Goal: Check status

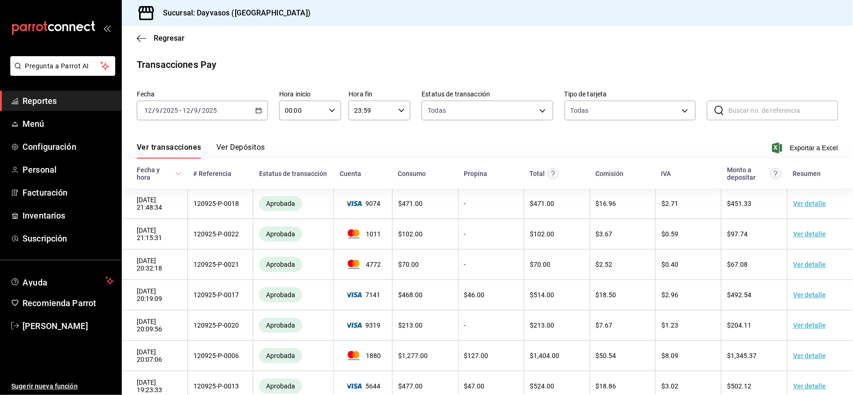
click at [253, 106] on div "[DATE] [DATE] - [DATE] [DATE]" at bounding box center [202, 111] width 131 height 20
click at [55, 109] on link "Reportes" at bounding box center [60, 101] width 121 height 20
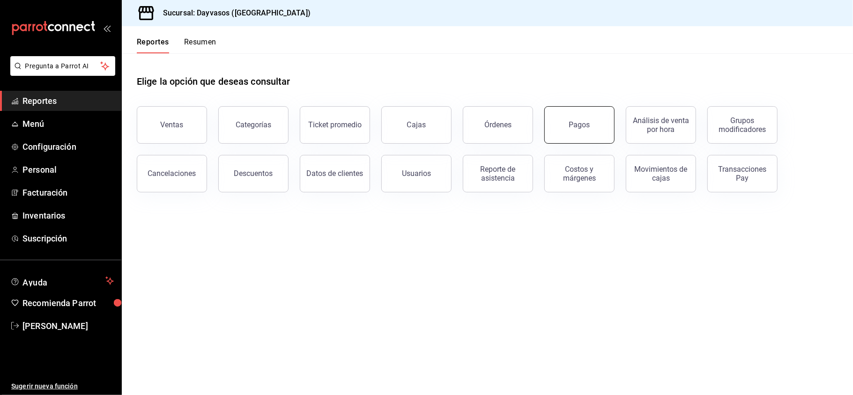
click at [574, 134] on button "Pagos" at bounding box center [579, 124] width 70 height 37
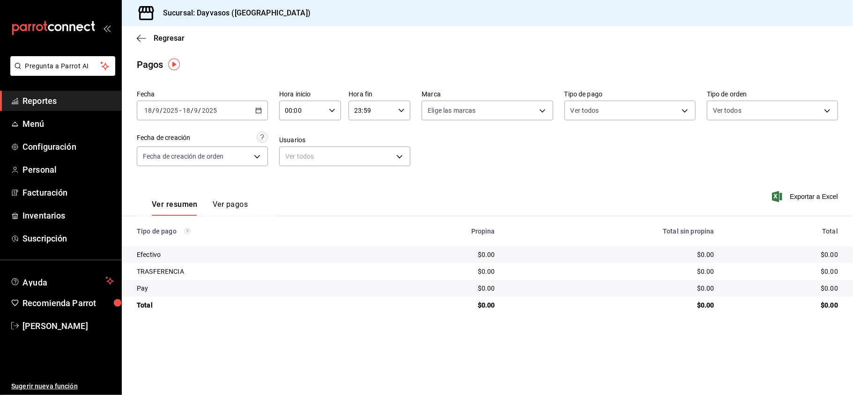
click at [259, 119] on div "[DATE] [DATE] - [DATE] [DATE]" at bounding box center [202, 111] width 131 height 20
click at [197, 248] on span "Rango de fechas" at bounding box center [181, 244] width 73 height 10
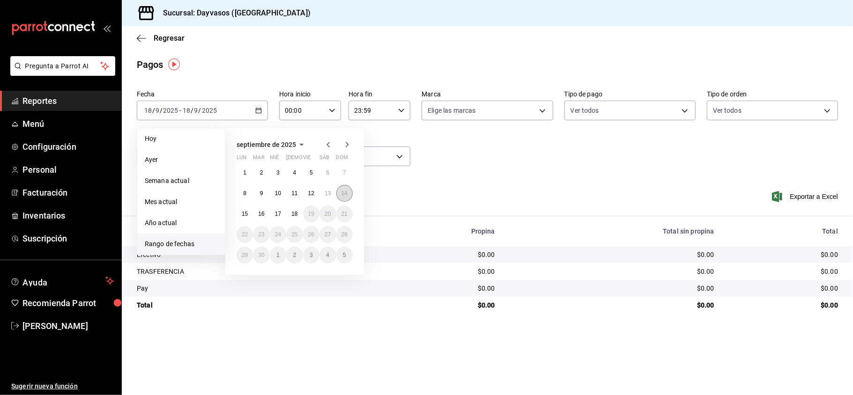
click at [345, 195] on abbr "14" at bounding box center [344, 193] width 6 height 7
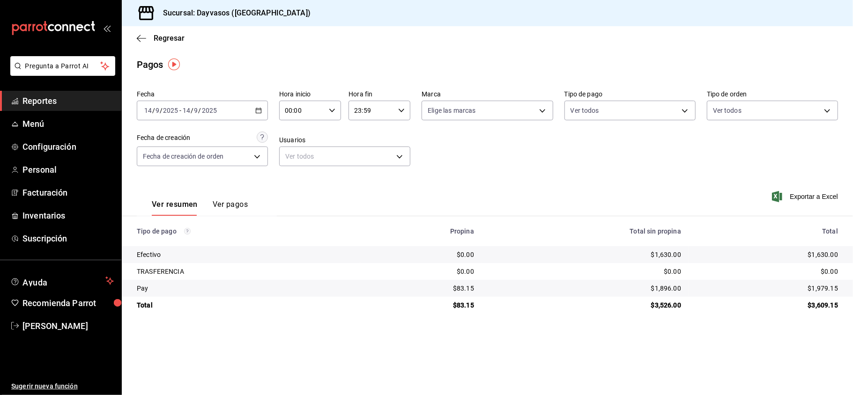
click at [59, 93] on link "Reportes" at bounding box center [60, 101] width 121 height 20
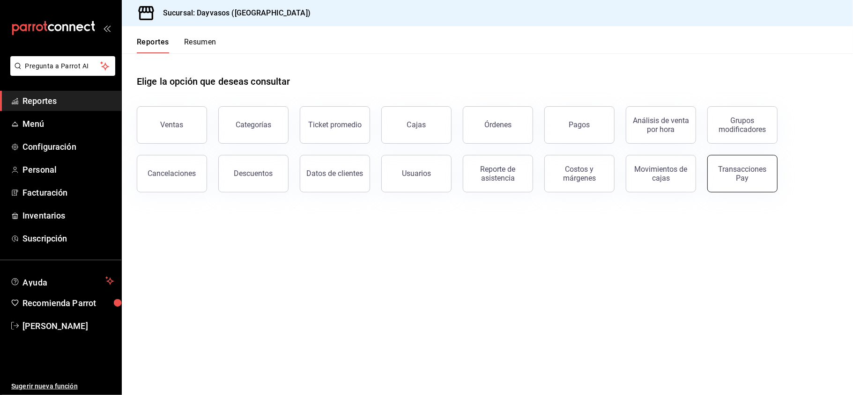
click at [766, 178] on div "Transacciones Pay" at bounding box center [742, 174] width 58 height 18
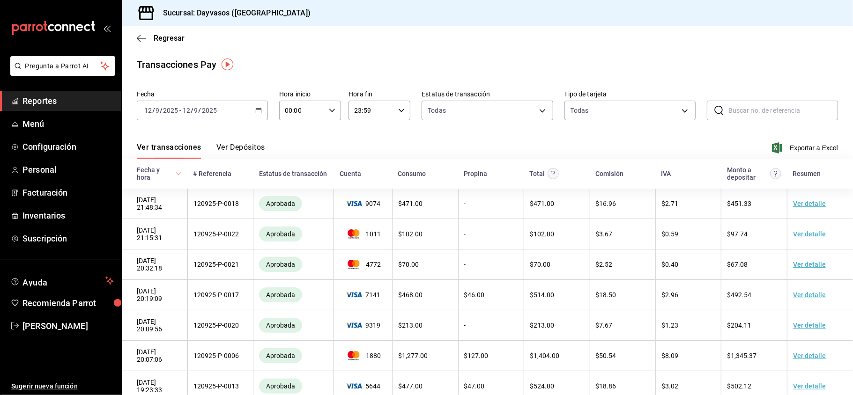
click at [248, 108] on div "[DATE] [DATE] - [DATE] [DATE]" at bounding box center [202, 111] width 131 height 20
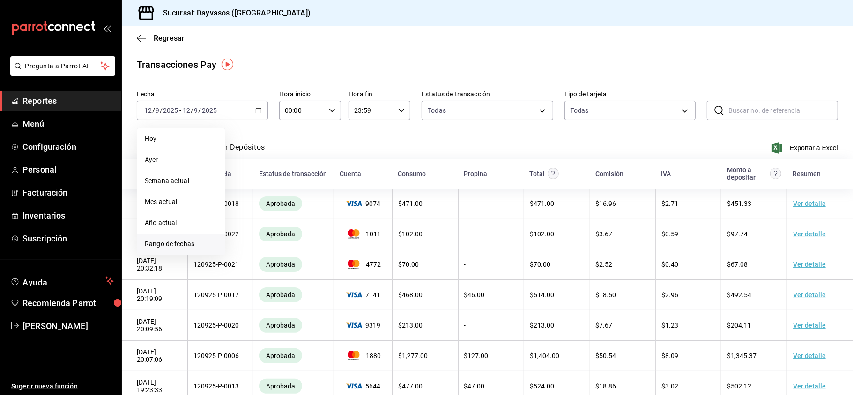
click at [174, 239] on span "Rango de fechas" at bounding box center [181, 244] width 73 height 10
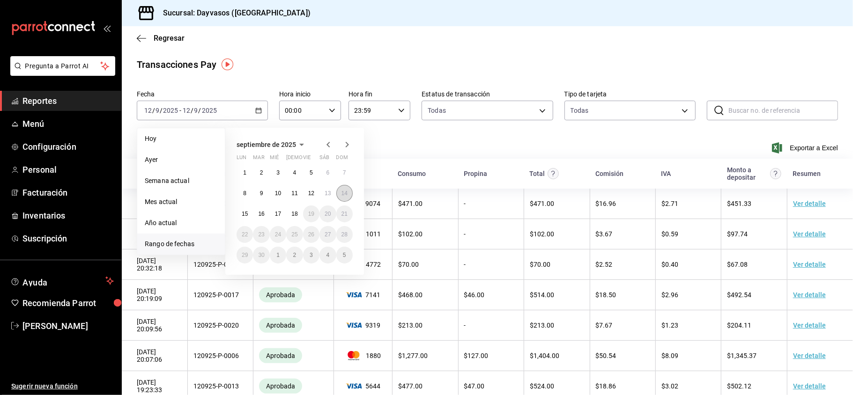
click at [347, 195] on abbr "14" at bounding box center [344, 193] width 6 height 7
